Goal: Task Accomplishment & Management: Manage account settings

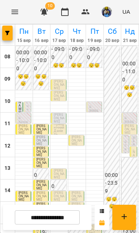
scroll to position [110, 0]
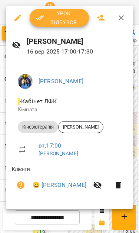
click at [56, 20] on span "Урок відбувся" at bounding box center [60, 18] width 48 height 18
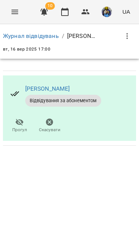
click at [7, 16] on button "Menu" at bounding box center [15, 12] width 18 height 18
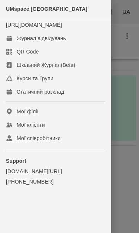
click at [26, 42] on div "Журнал відвідувань" at bounding box center [41, 38] width 49 height 7
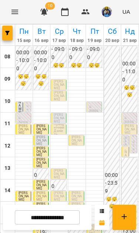
scroll to position [100, 0]
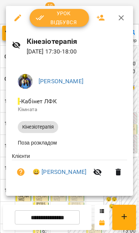
click at [49, 18] on span "Урок відбувся" at bounding box center [60, 18] width 48 height 18
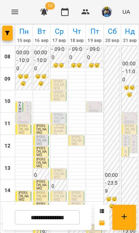
scroll to position [25, 0]
